Goal: Information Seeking & Learning: Check status

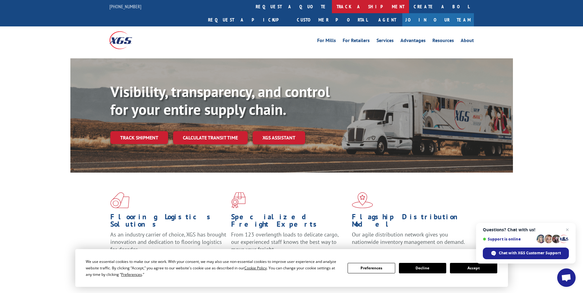
click at [332, 6] on link "track a shipment" at bounding box center [370, 6] width 77 height 13
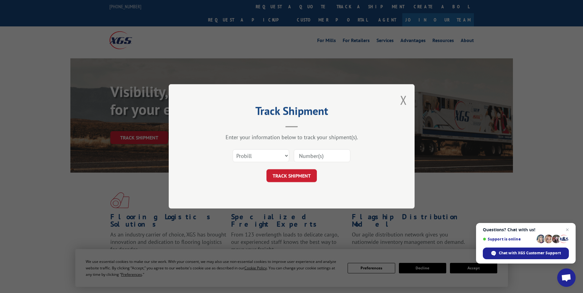
click at [301, 157] on input at bounding box center [322, 156] width 57 height 13
type input "6100047338"
click button "TRACK SHIPMENT" at bounding box center [291, 176] width 50 height 13
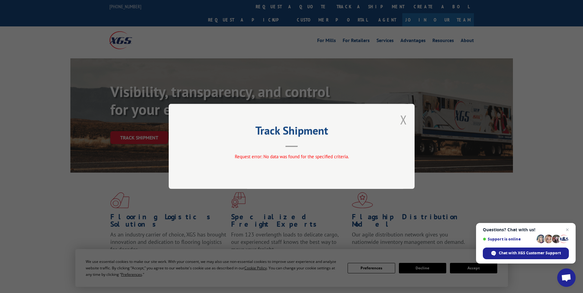
click at [404, 118] on button "Close modal" at bounding box center [403, 119] width 7 height 16
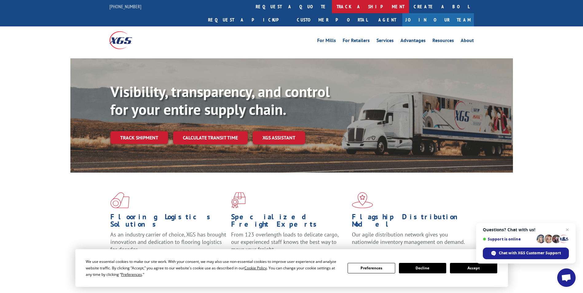
click at [332, 8] on link "track a shipment" at bounding box center [370, 6] width 77 height 13
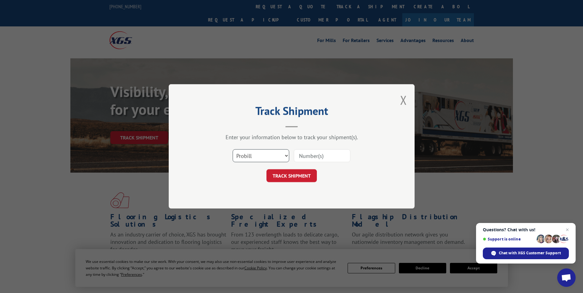
click at [286, 156] on select "Select category... Probill BOL PO" at bounding box center [260, 156] width 57 height 13
select select "po"
click at [232, 150] on select "Select category... Probill BOL PO" at bounding box center [260, 156] width 57 height 13
click at [304, 159] on input at bounding box center [322, 156] width 57 height 13
type input "20352"
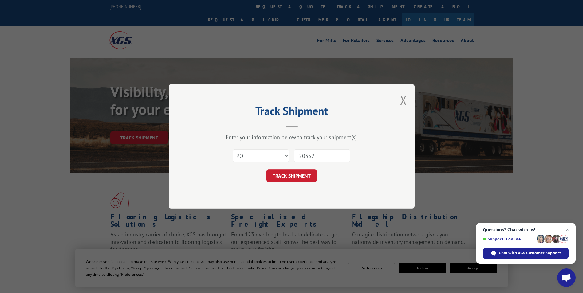
click button "TRACK SHIPMENT" at bounding box center [291, 176] width 50 height 13
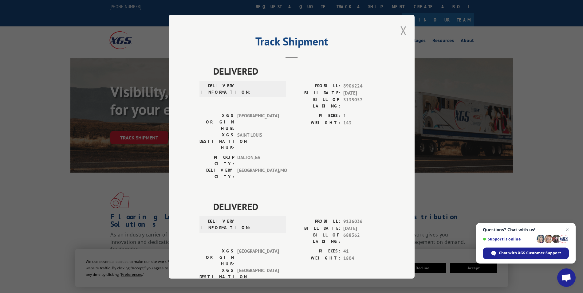
click at [401, 31] on button "Close modal" at bounding box center [403, 30] width 7 height 16
